Goal: Find specific page/section: Find specific page/section

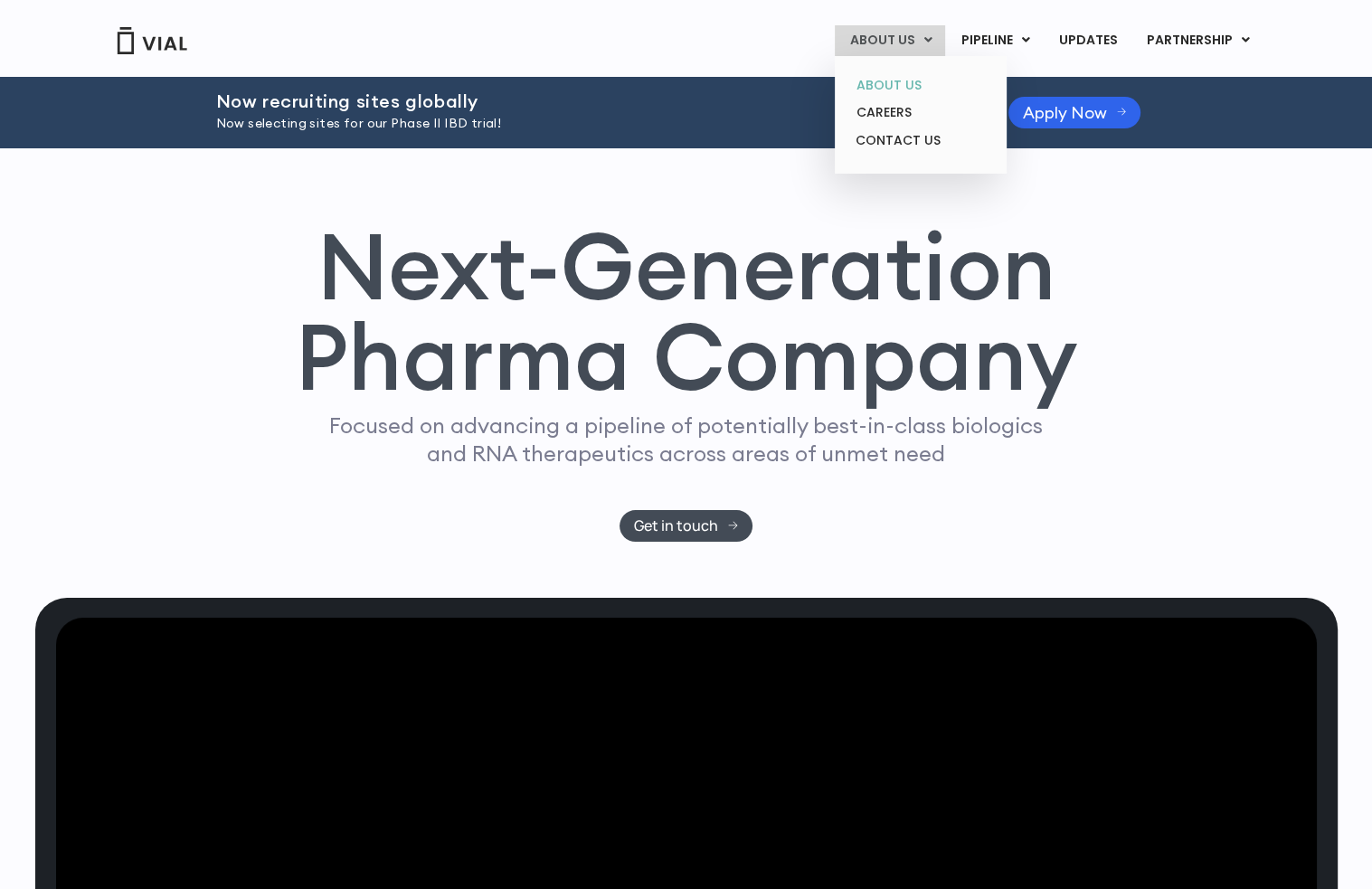
click at [876, 74] on link "ABOUT US" at bounding box center [919, 85] width 158 height 28
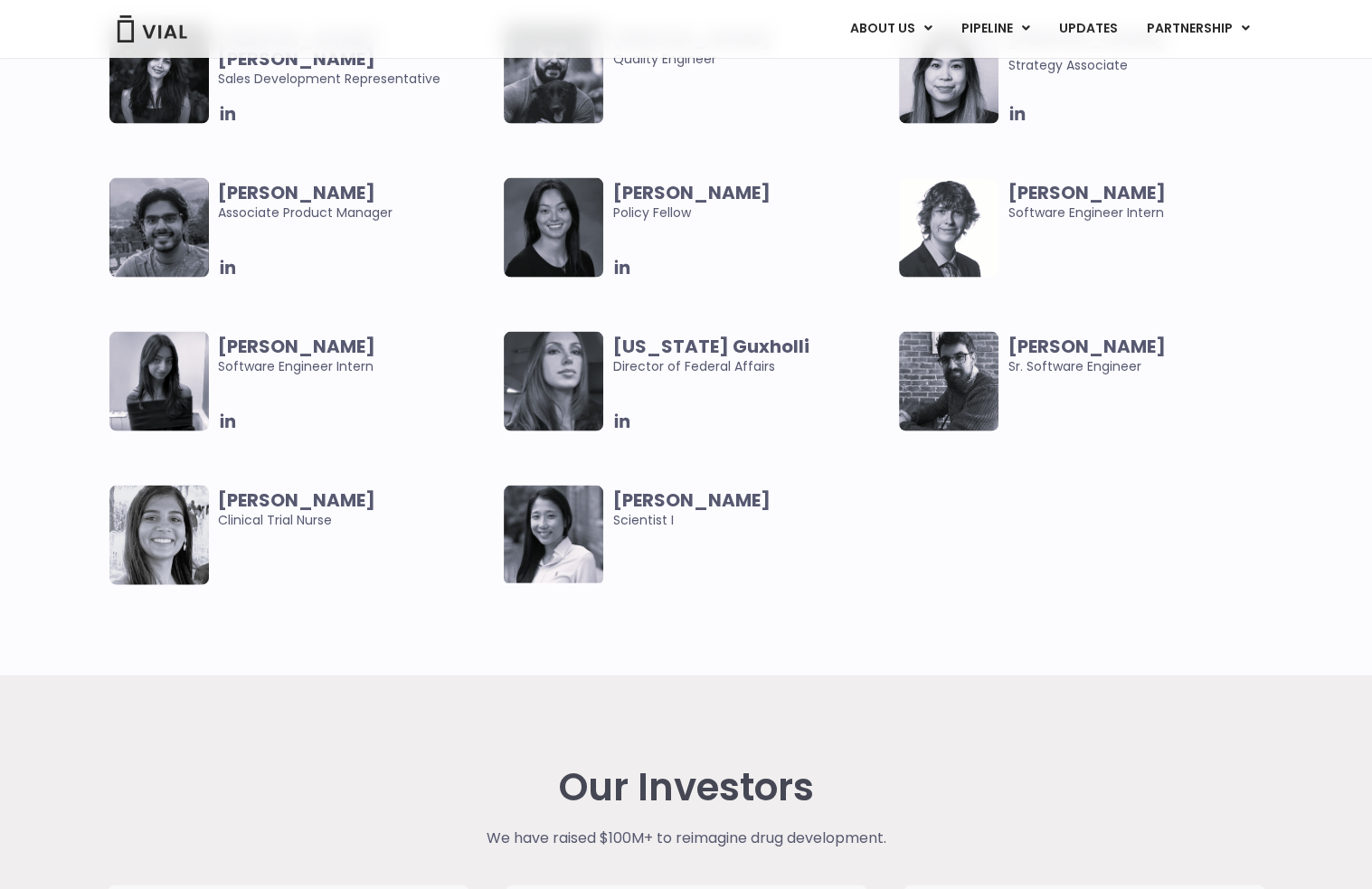
scroll to position [4340, 0]
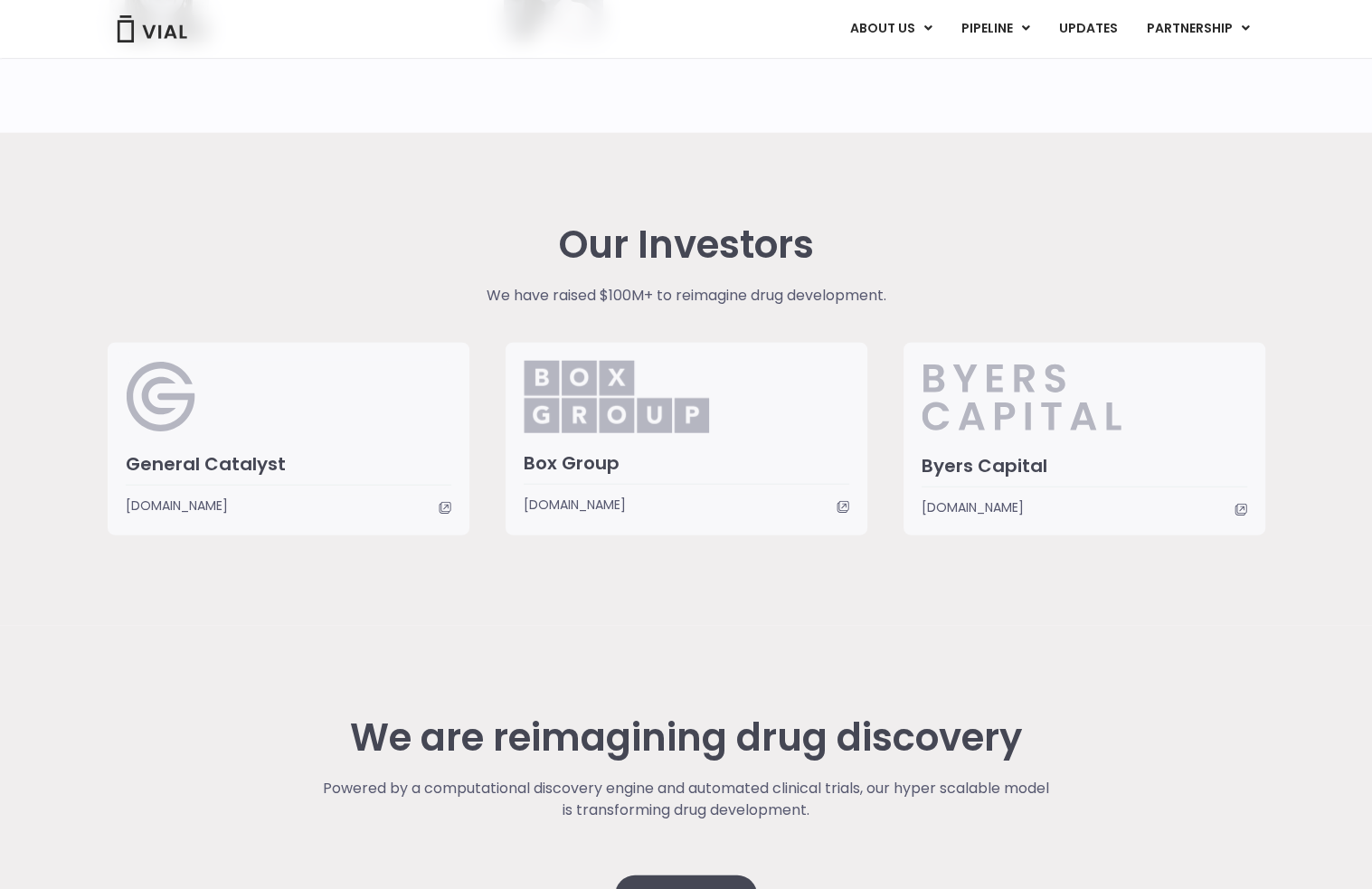
click at [228, 501] on span "www.generalcatalyst.com" at bounding box center [176, 505] width 102 height 19
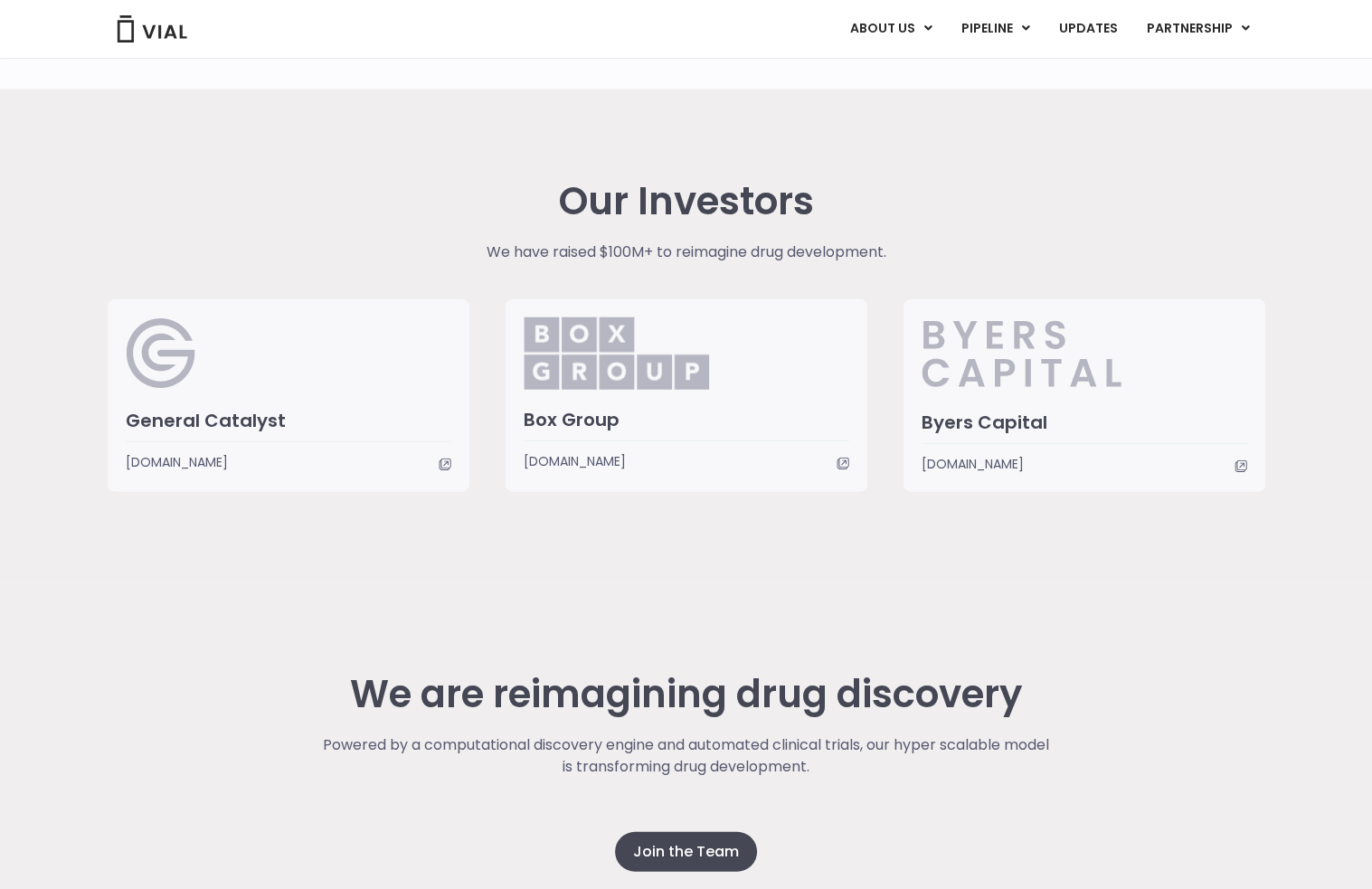
scroll to position [4292, 0]
